Goal: Register for event/course

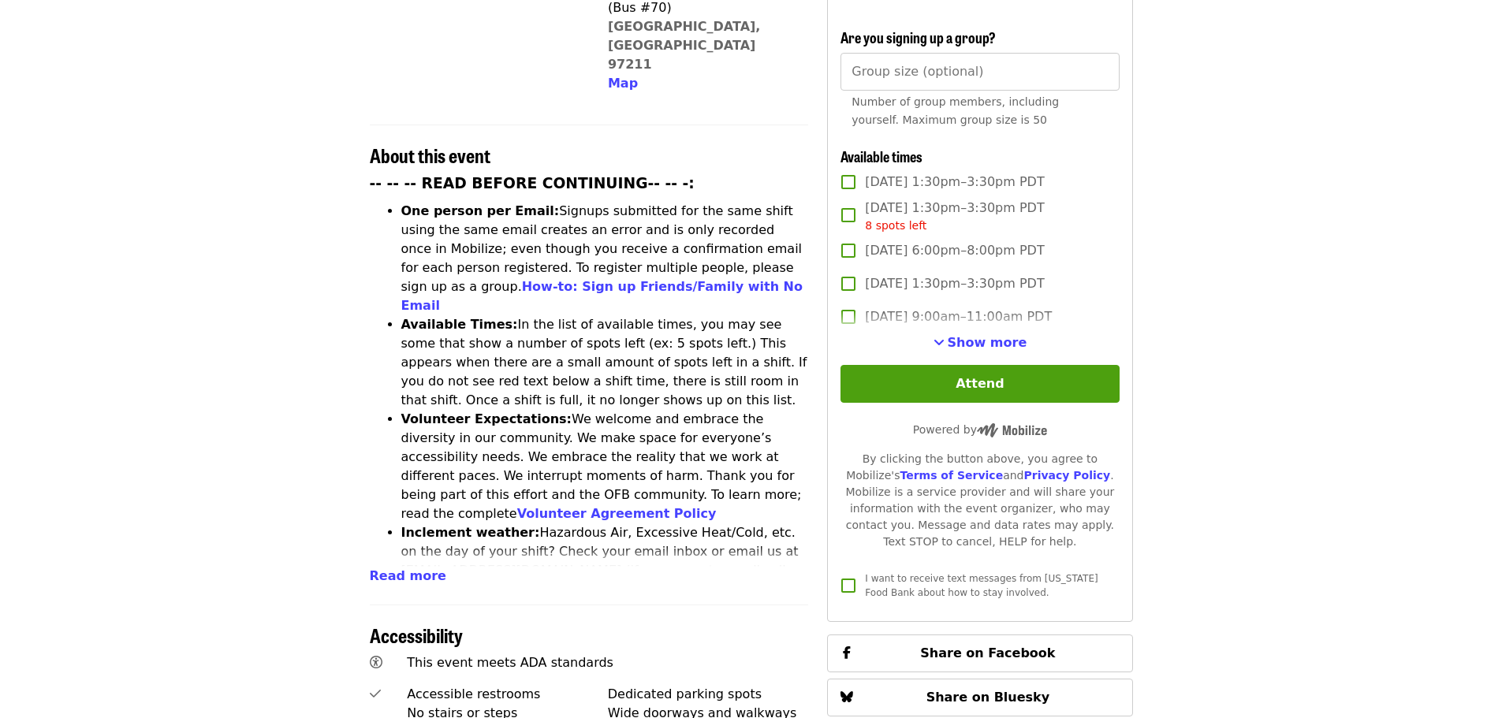
scroll to position [473, 0]
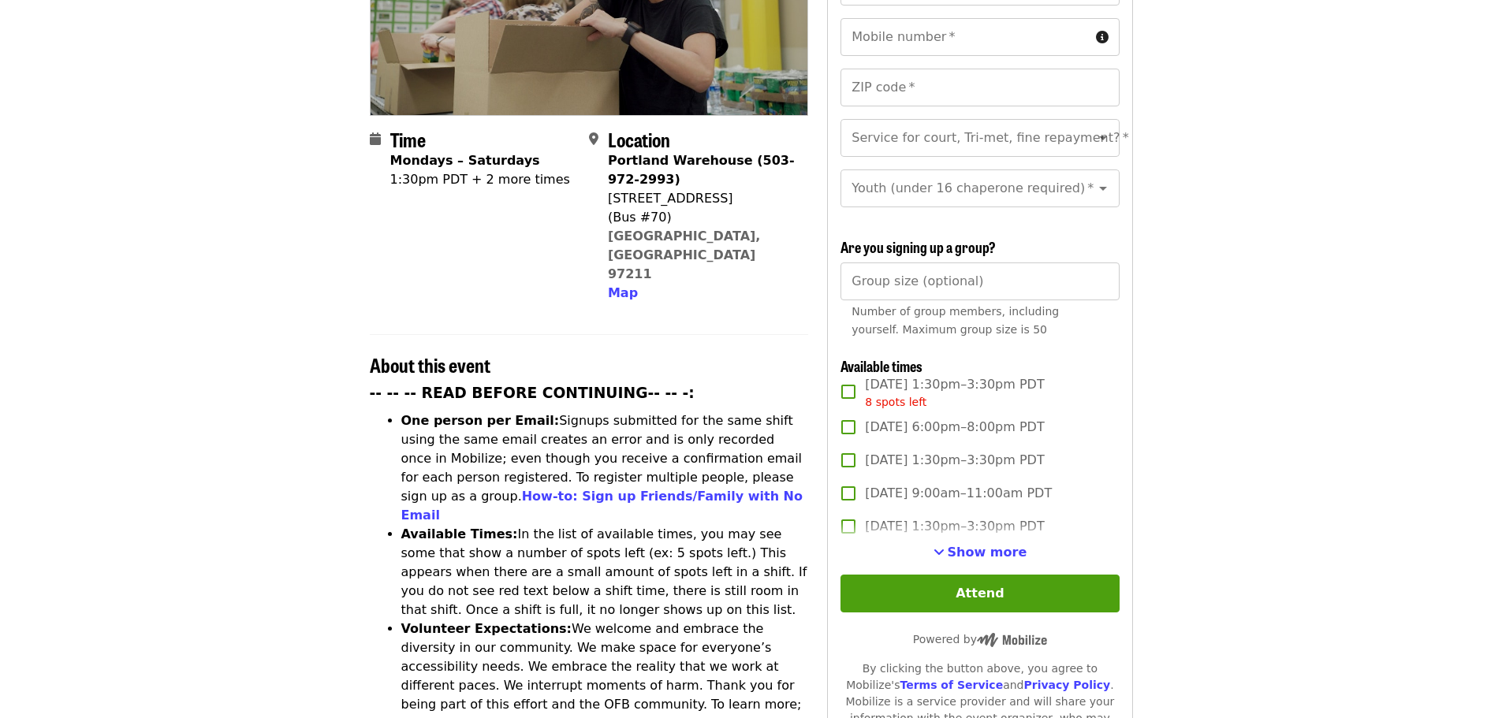
scroll to position [315, 0]
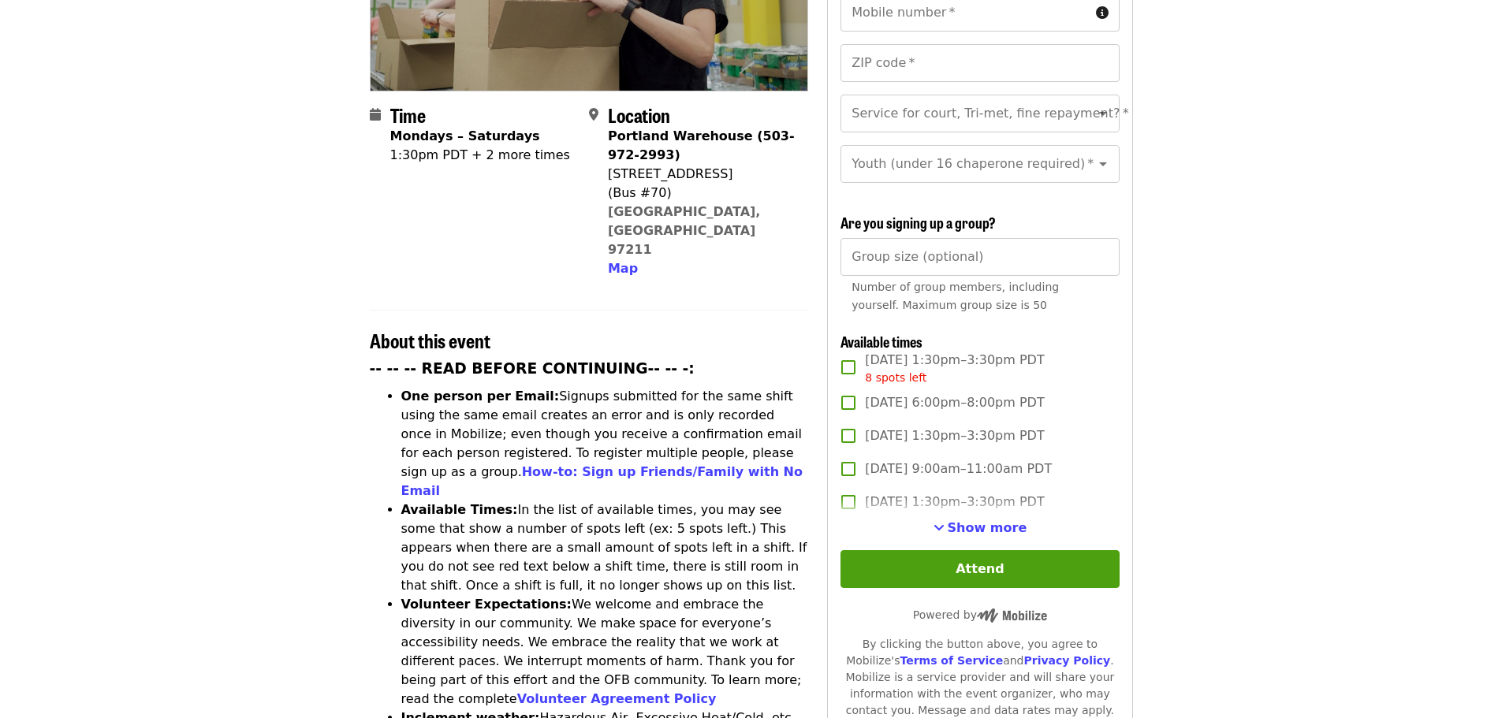
click at [599, 387] on li "One person per Email: Signups submitted for the same shift using the same email…" at bounding box center [605, 444] width 408 height 114
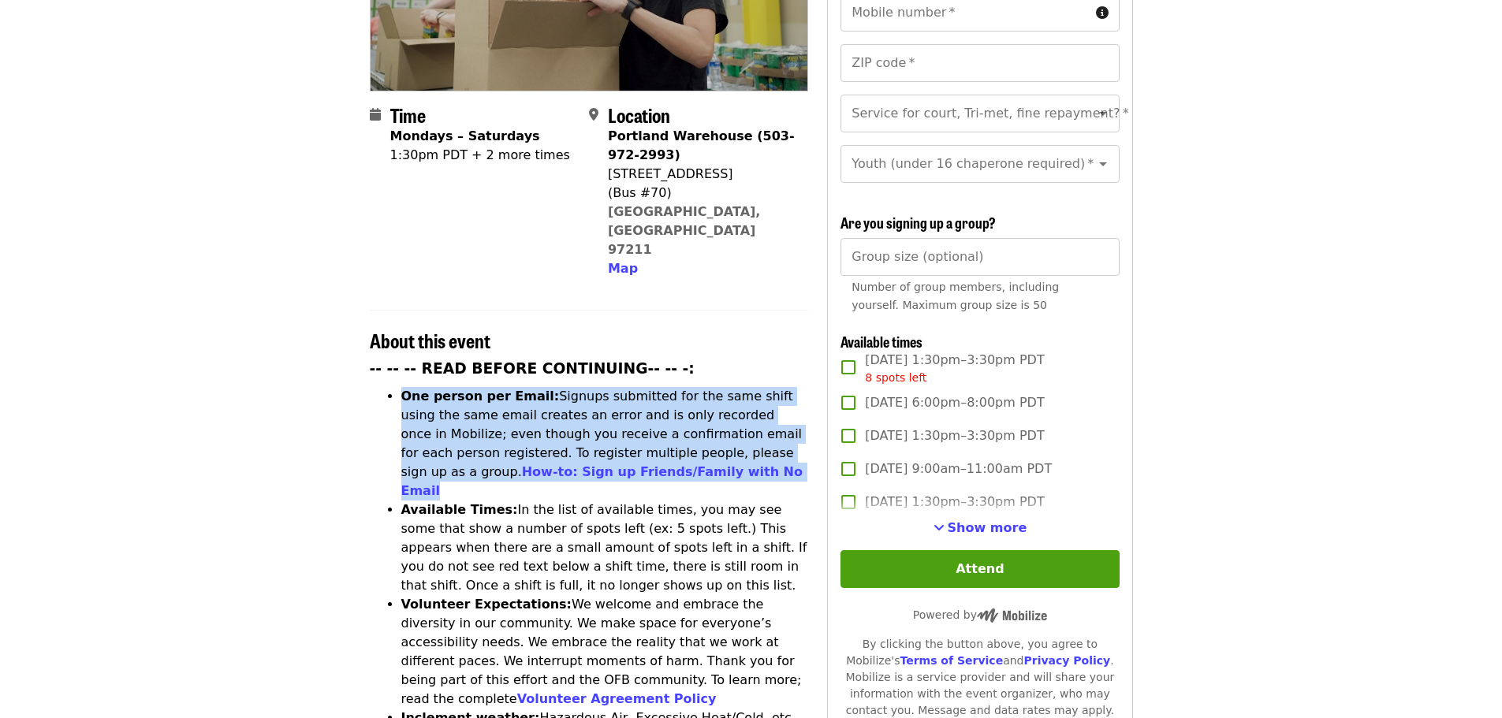
click at [599, 387] on li "One person per Email: Signups submitted for the same shift using the same email…" at bounding box center [605, 444] width 408 height 114
click at [595, 387] on li "One person per Email: Signups submitted for the same shift using the same email…" at bounding box center [605, 444] width 408 height 114
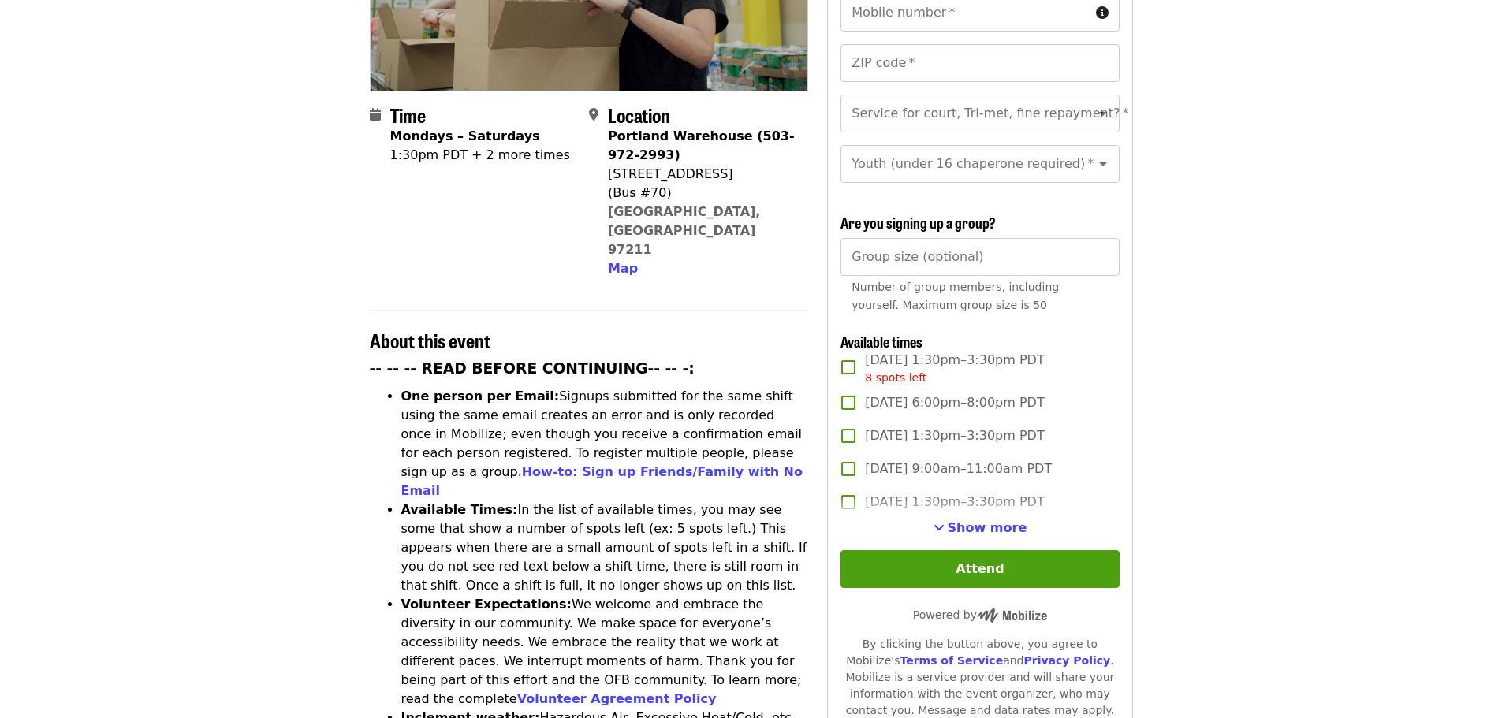
click at [947, 535] on div "First name   * First name * Last name   * Last name * Email   * Email * Mobile …" at bounding box center [980, 340] width 278 height 895
click at [956, 525] on span "Show more" at bounding box center [988, 527] width 80 height 15
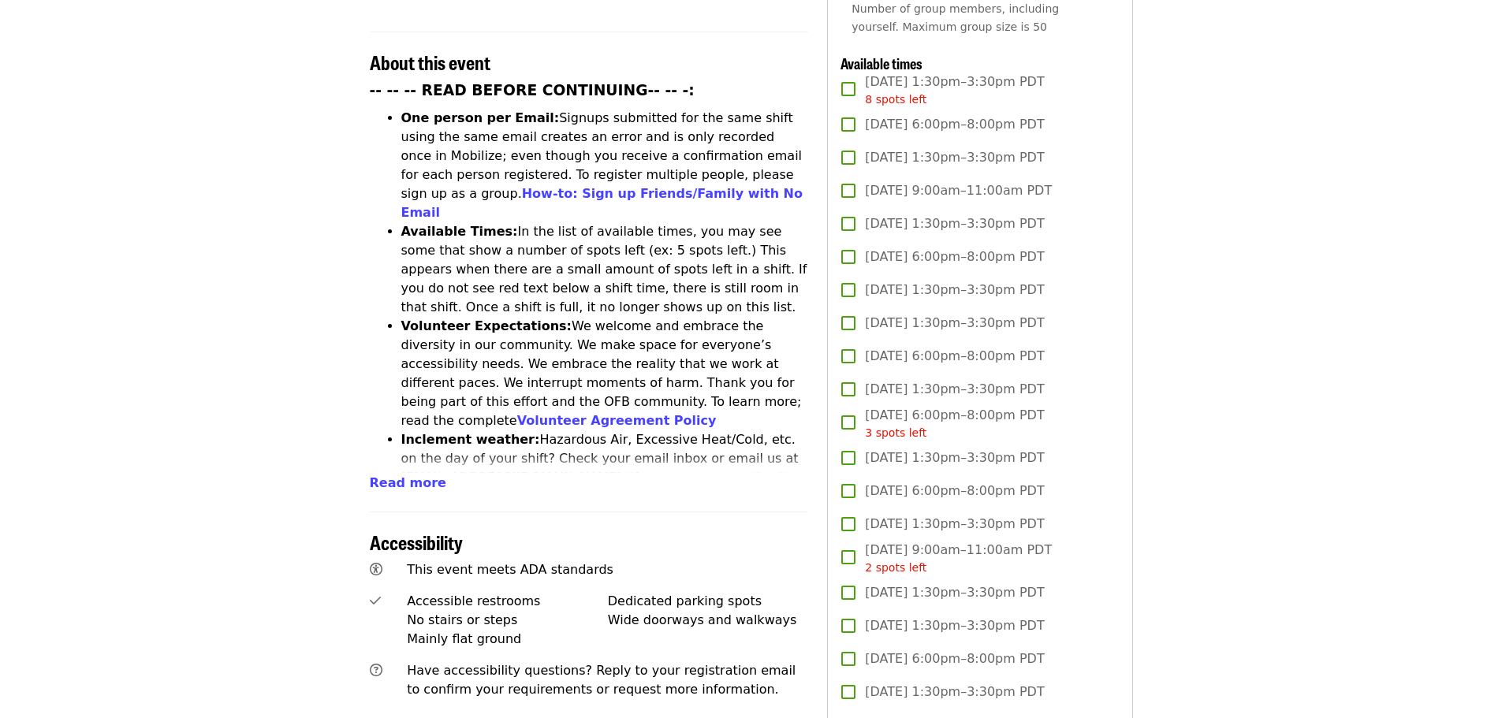
scroll to position [631, 0]
